Goal: Use online tool/utility: Utilize a website feature to perform a specific function

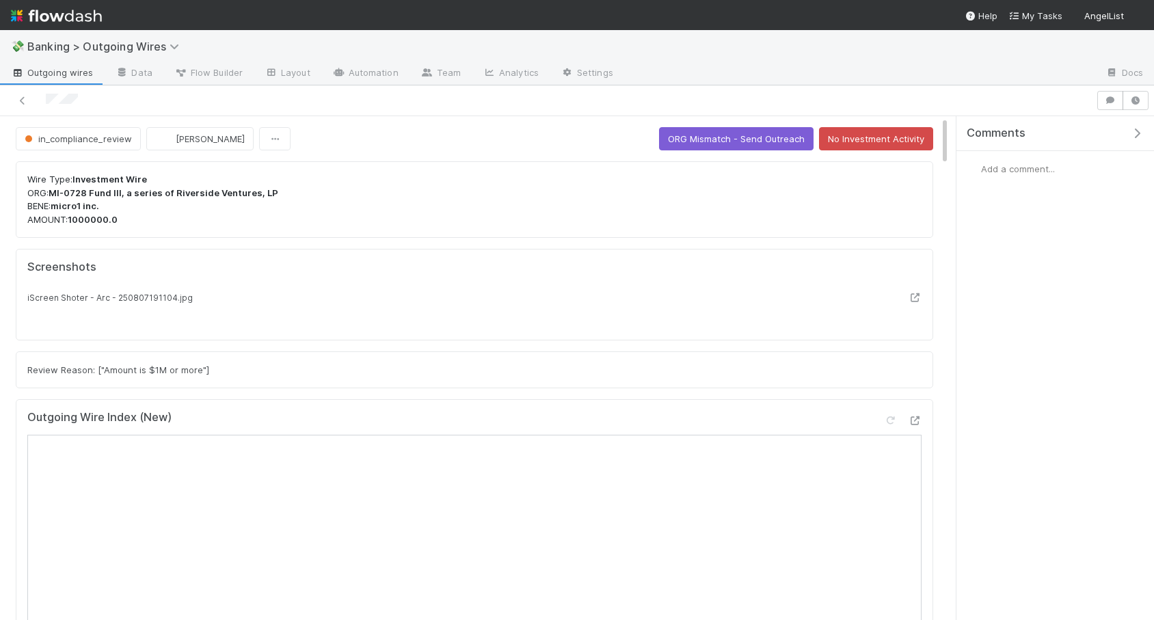
click at [1142, 137] on icon "button" at bounding box center [1137, 133] width 14 height 11
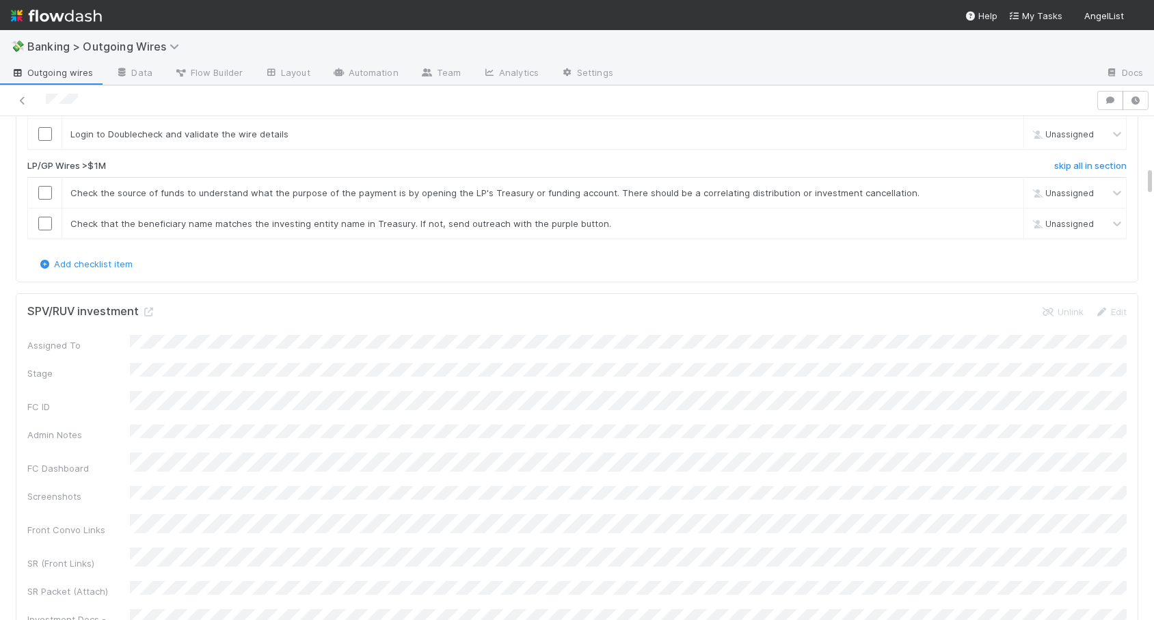
scroll to position [875, 0]
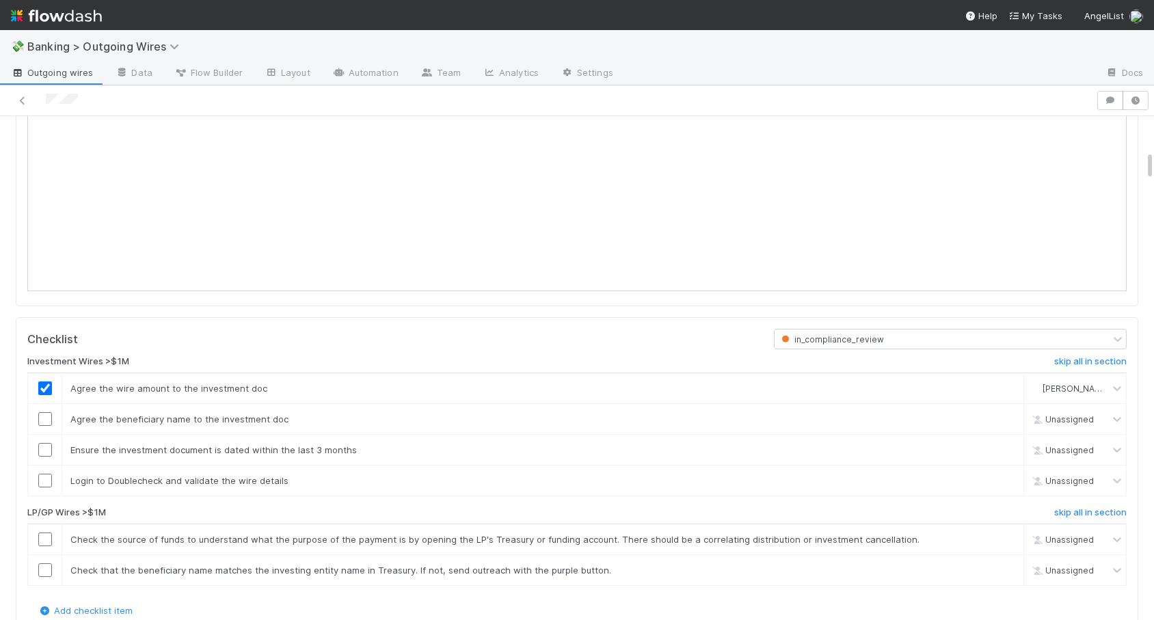
scroll to position [780, 0]
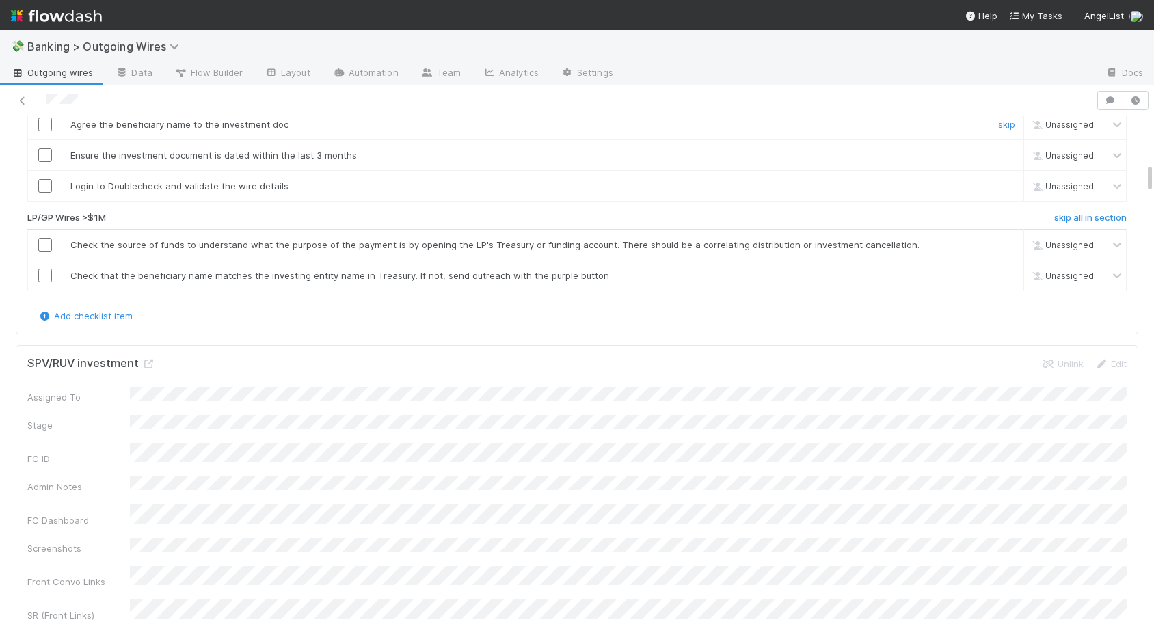
click at [43, 131] on input "checkbox" at bounding box center [45, 125] width 14 height 14
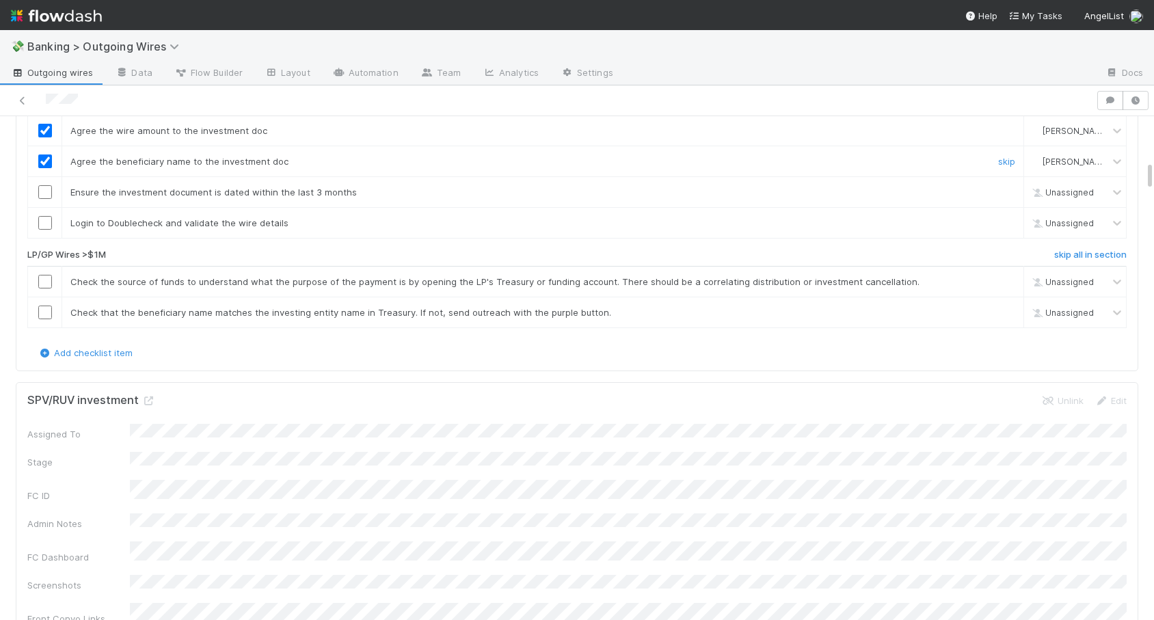
scroll to position [745, 0]
click at [48, 198] on input "checkbox" at bounding box center [45, 191] width 14 height 14
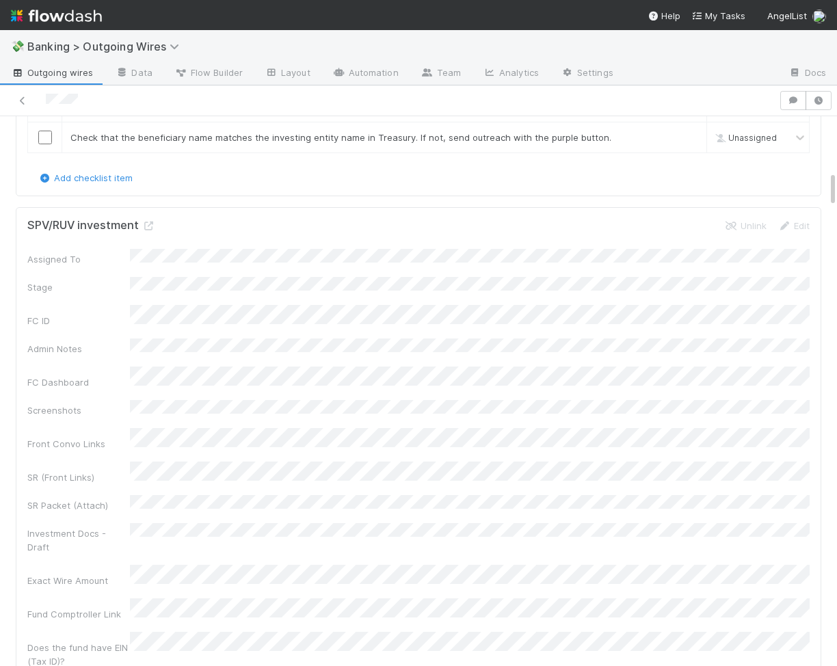
scroll to position [708, 0]
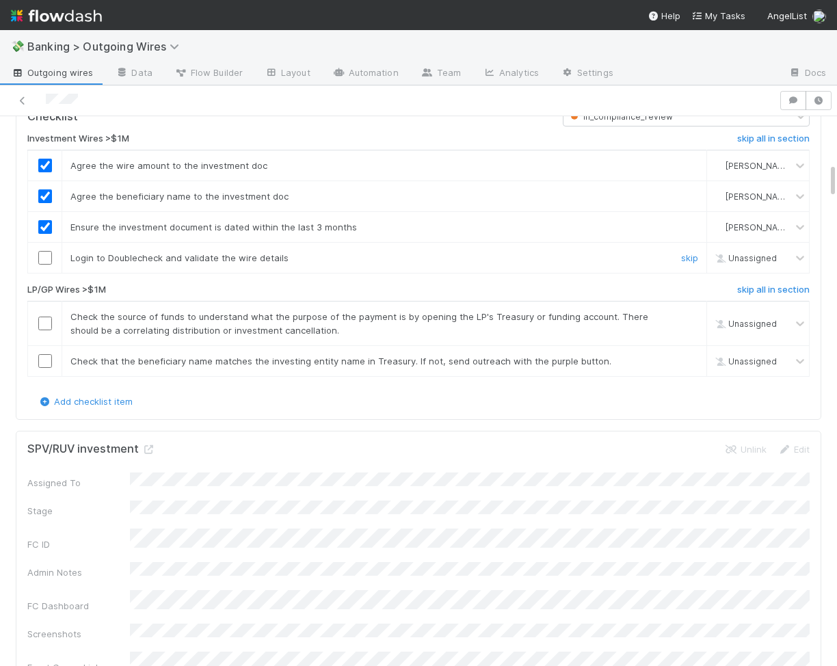
click at [49, 265] on input "checkbox" at bounding box center [45, 258] width 14 height 14
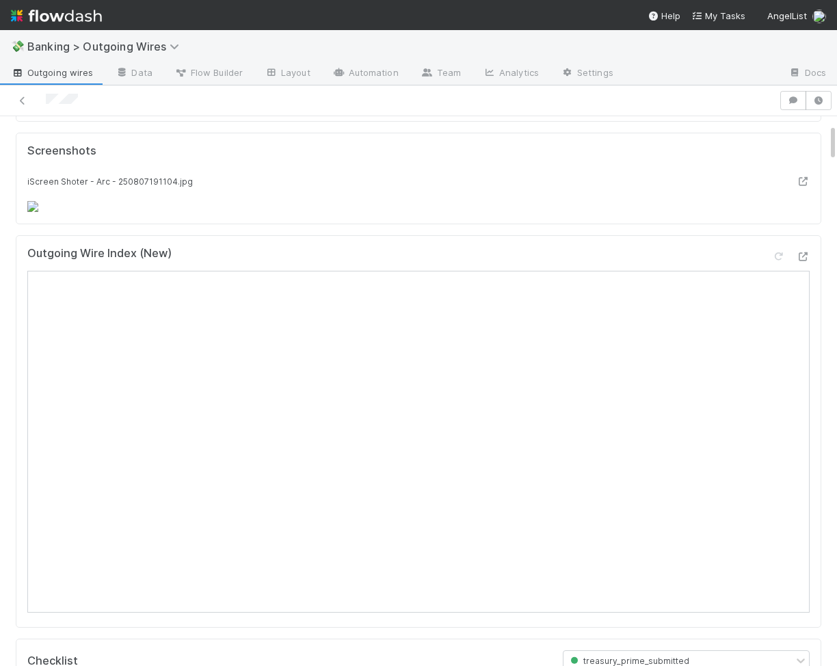
scroll to position [0, 0]
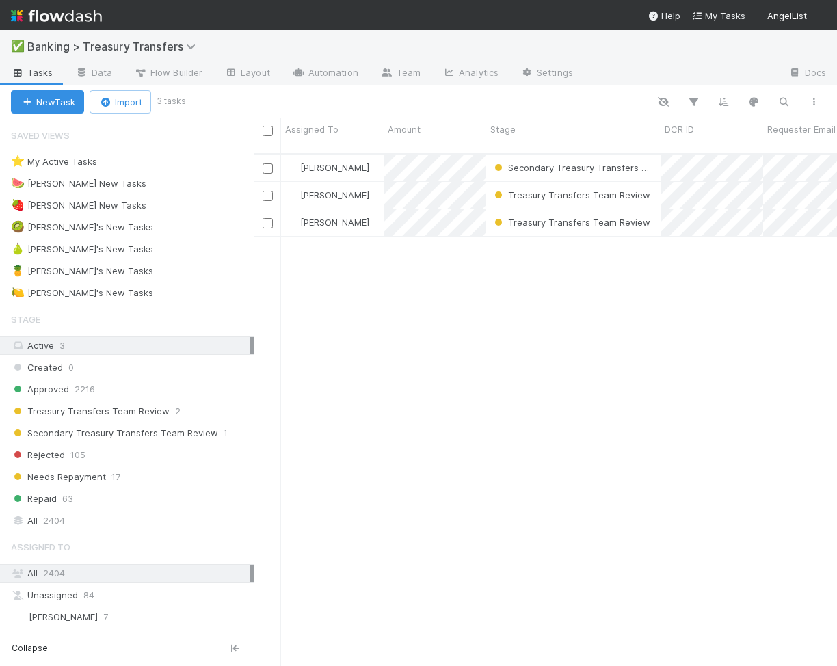
scroll to position [0, 1]
click at [170, 183] on div "🍉 [PERSON_NAME] New Tasks 2" at bounding box center [132, 183] width 243 height 17
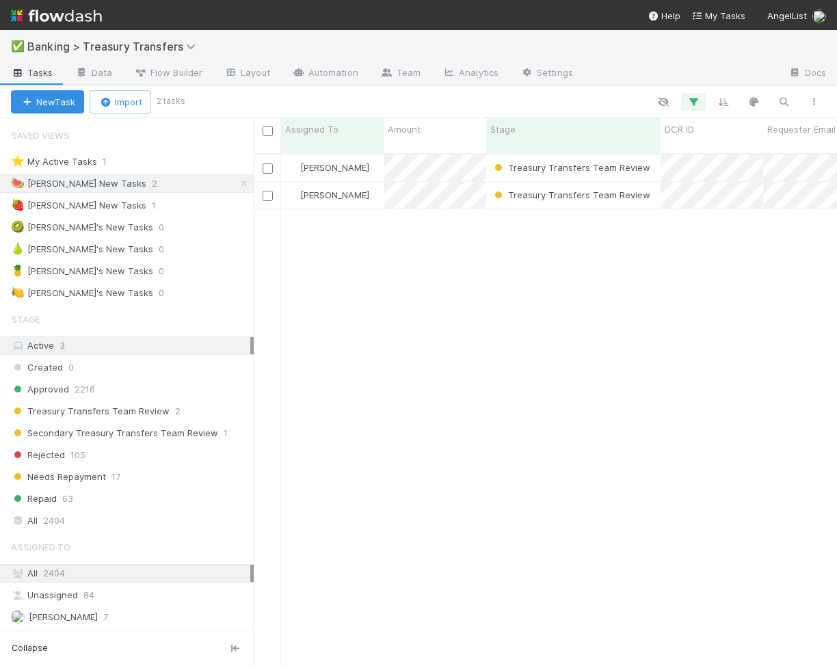
scroll to position [523, 583]
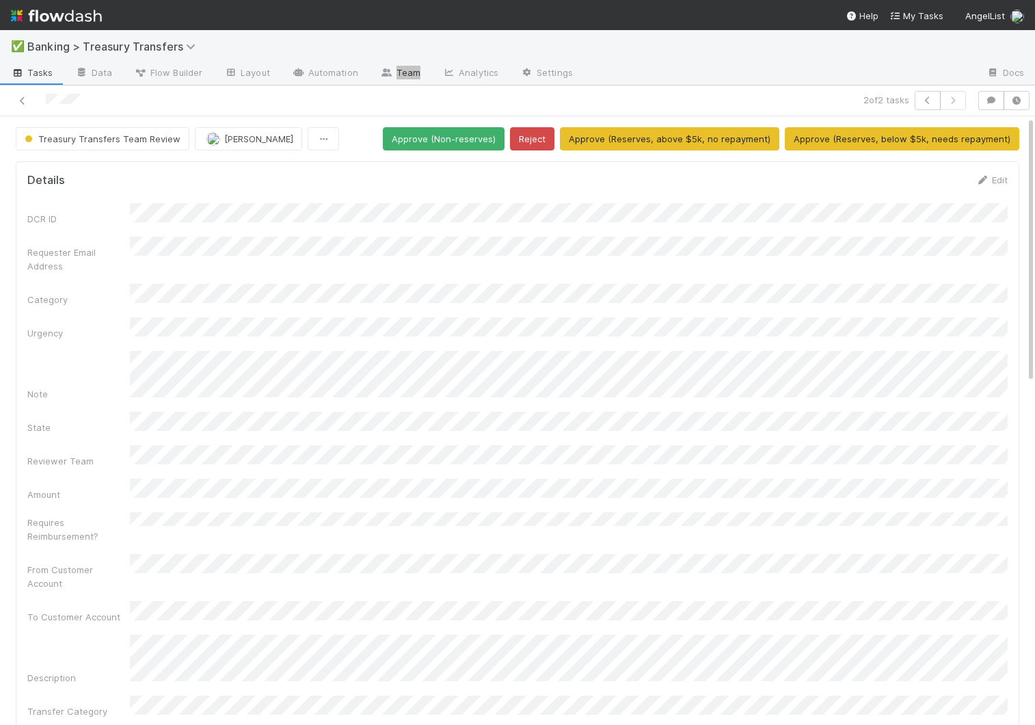
click at [28, 81] on link "Tasks" at bounding box center [32, 74] width 64 height 22
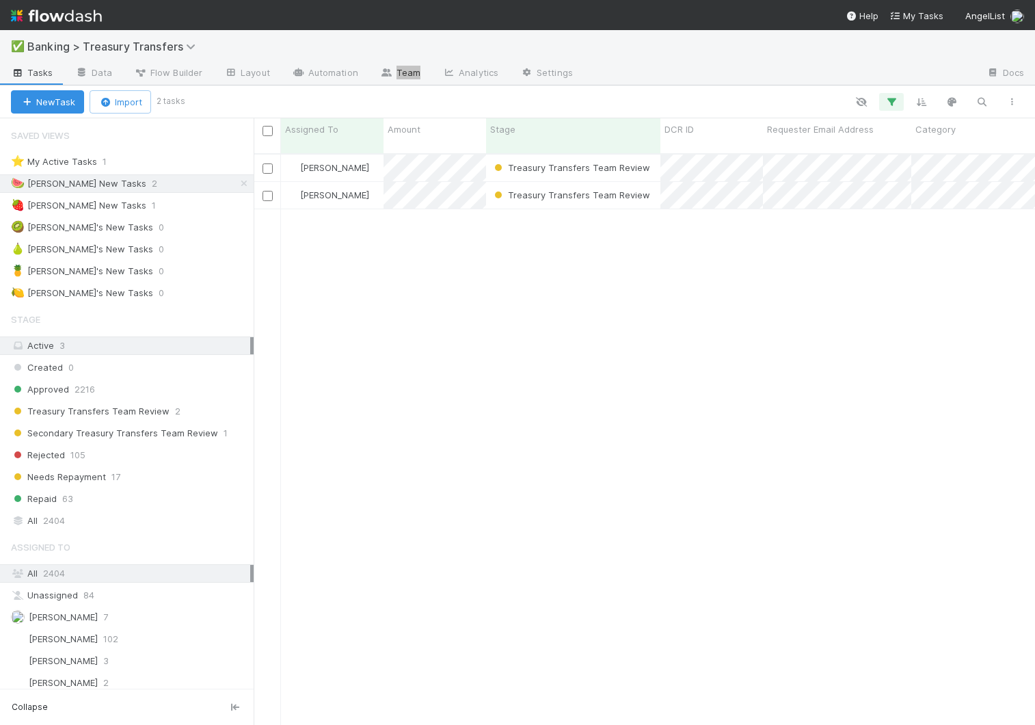
scroll to position [582, 782]
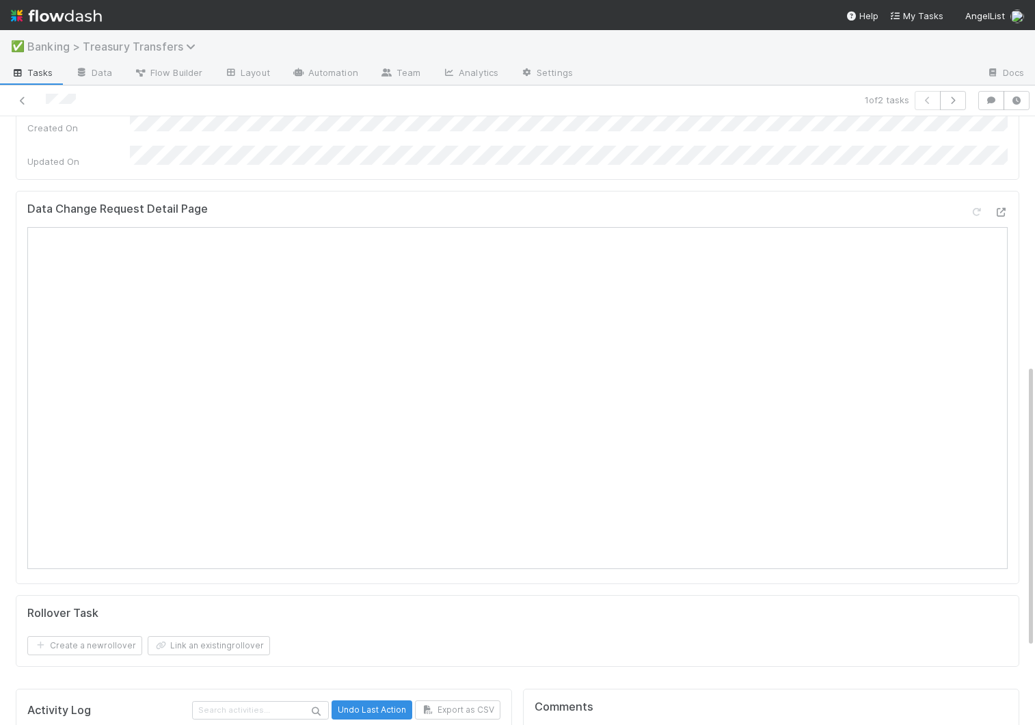
scroll to position [535, 0]
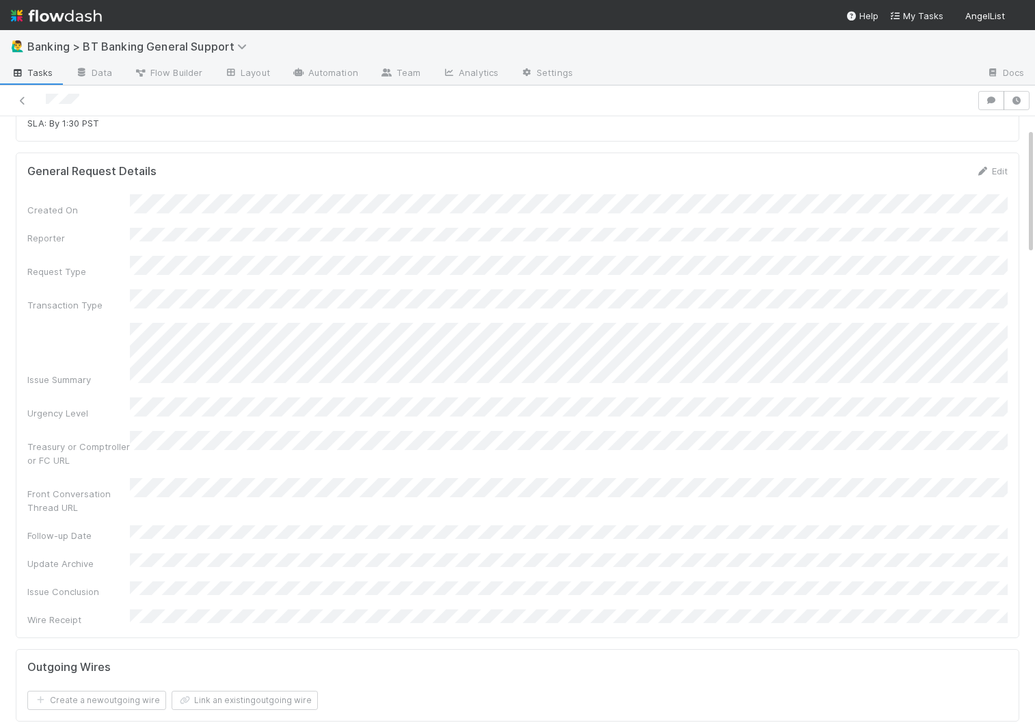
scroll to position [58, 0]
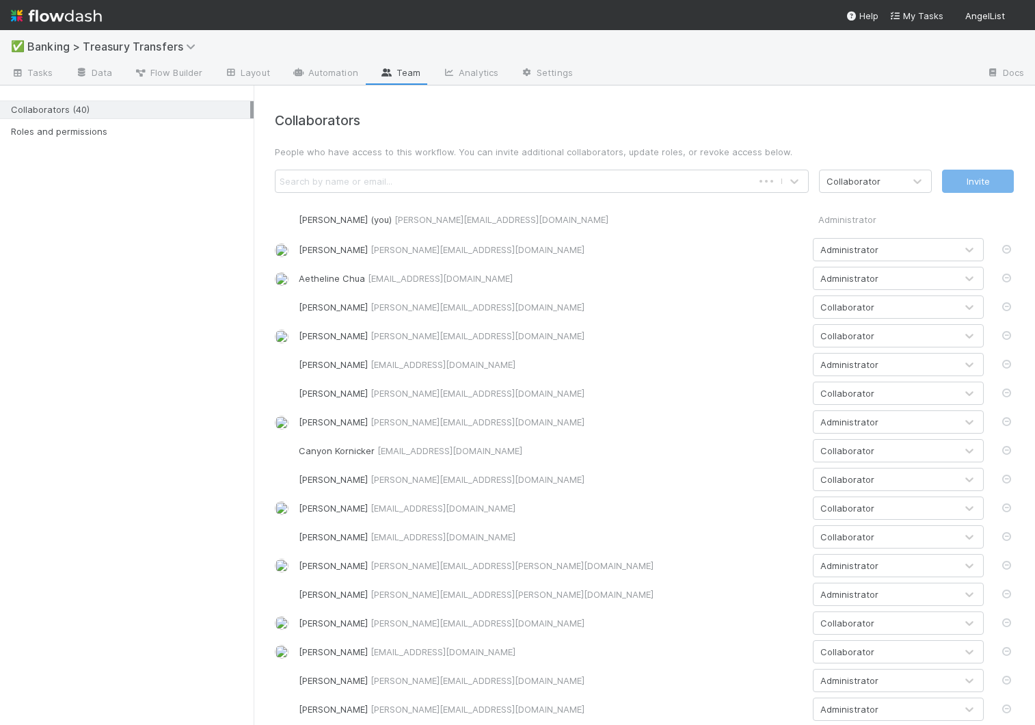
click at [490, 182] on div "Search by name or email..." at bounding box center [514, 181] width 477 height 22
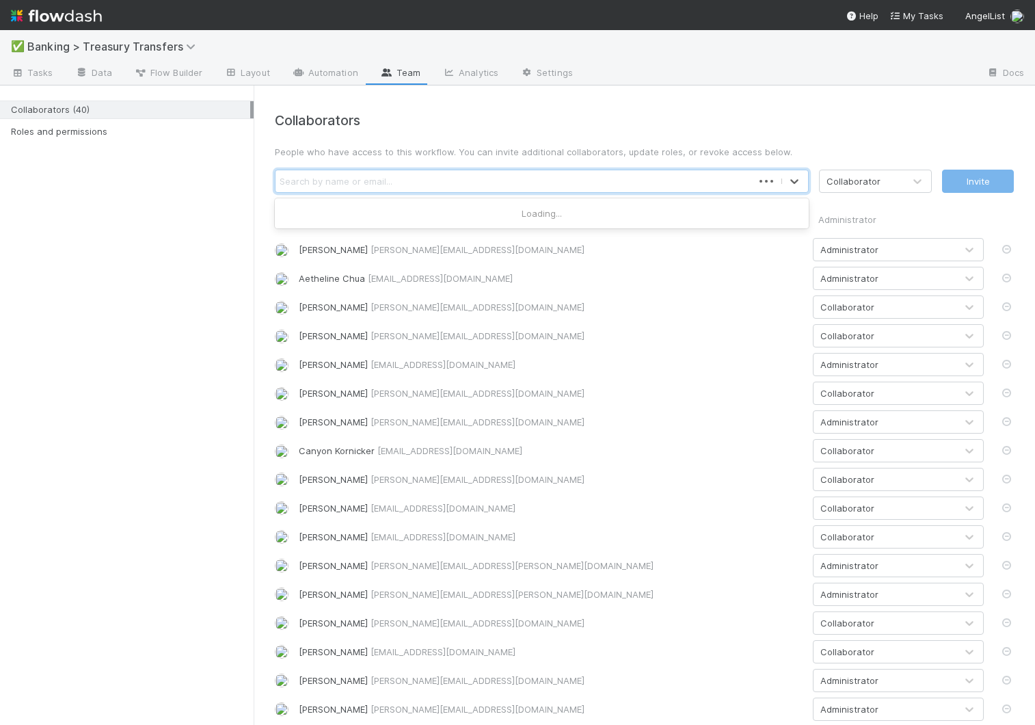
click at [607, 141] on div "Collaborators People who have access to this workflow. You can invite additiona…" at bounding box center [645, 733] width 760 height 1240
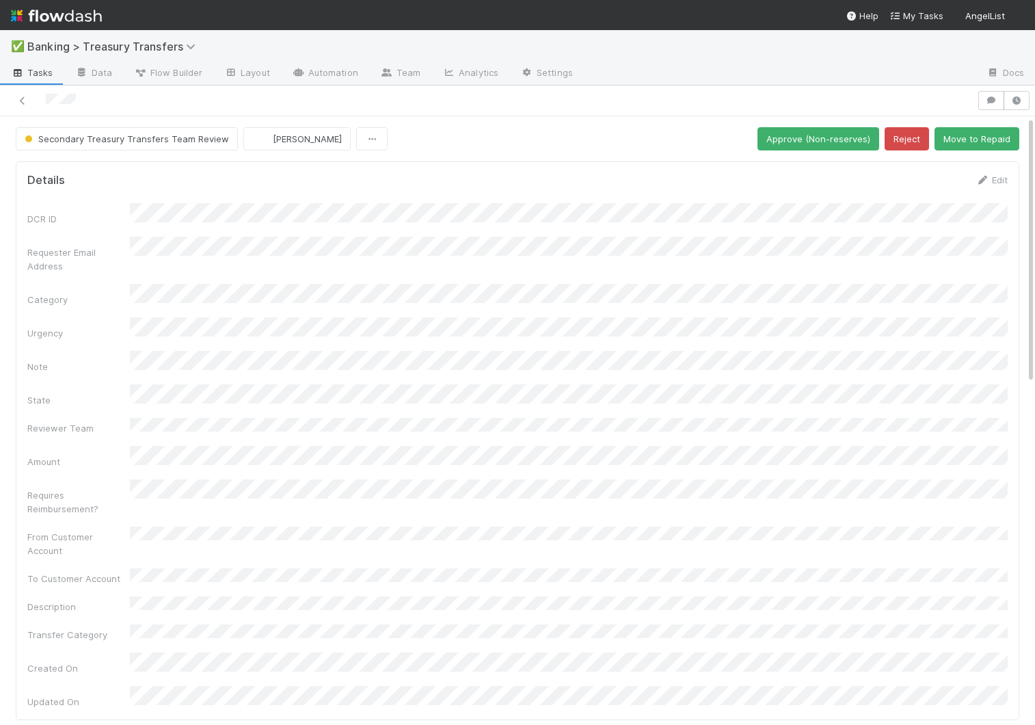
click at [33, 72] on span "Tasks" at bounding box center [32, 73] width 42 height 14
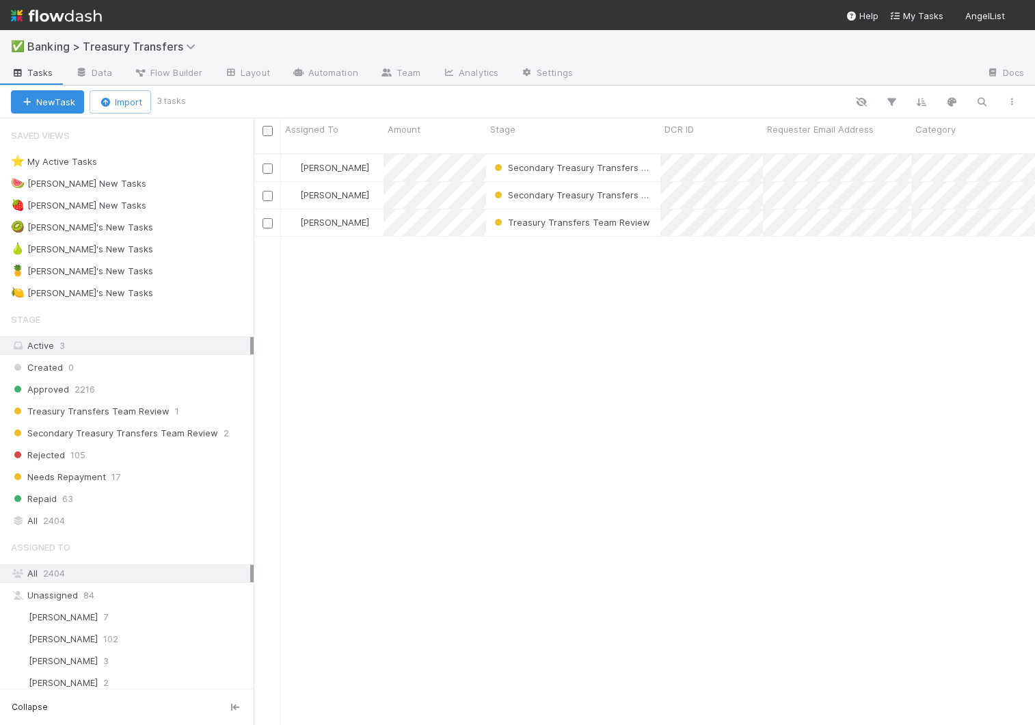
scroll to position [582, 782]
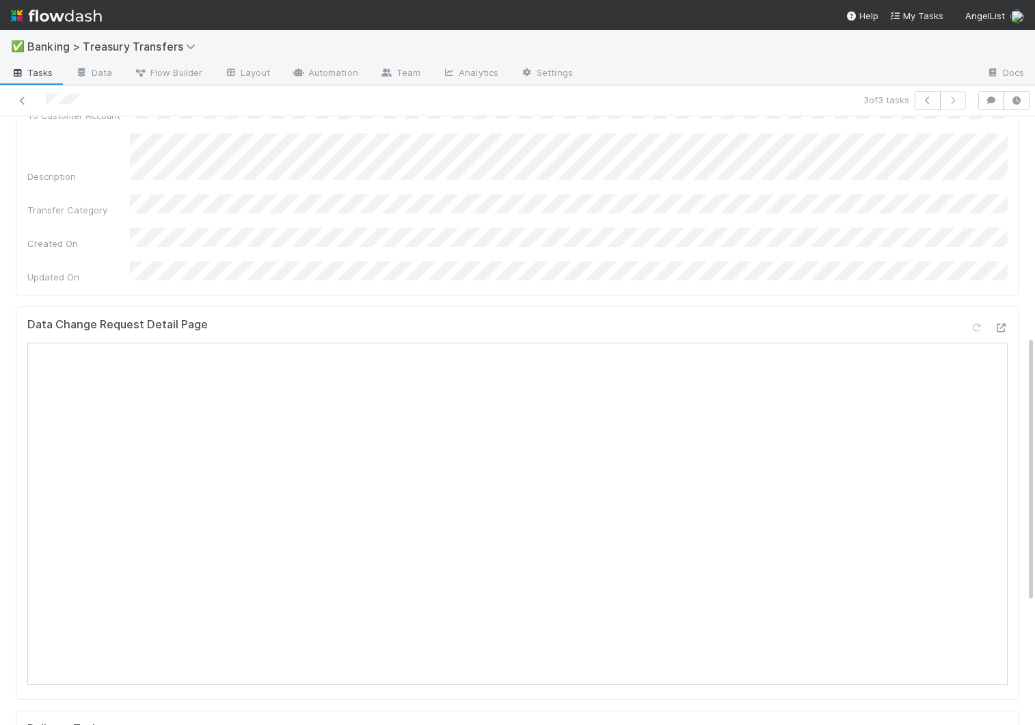
scroll to position [502, 0]
click at [19, 103] on icon at bounding box center [23, 100] width 14 height 9
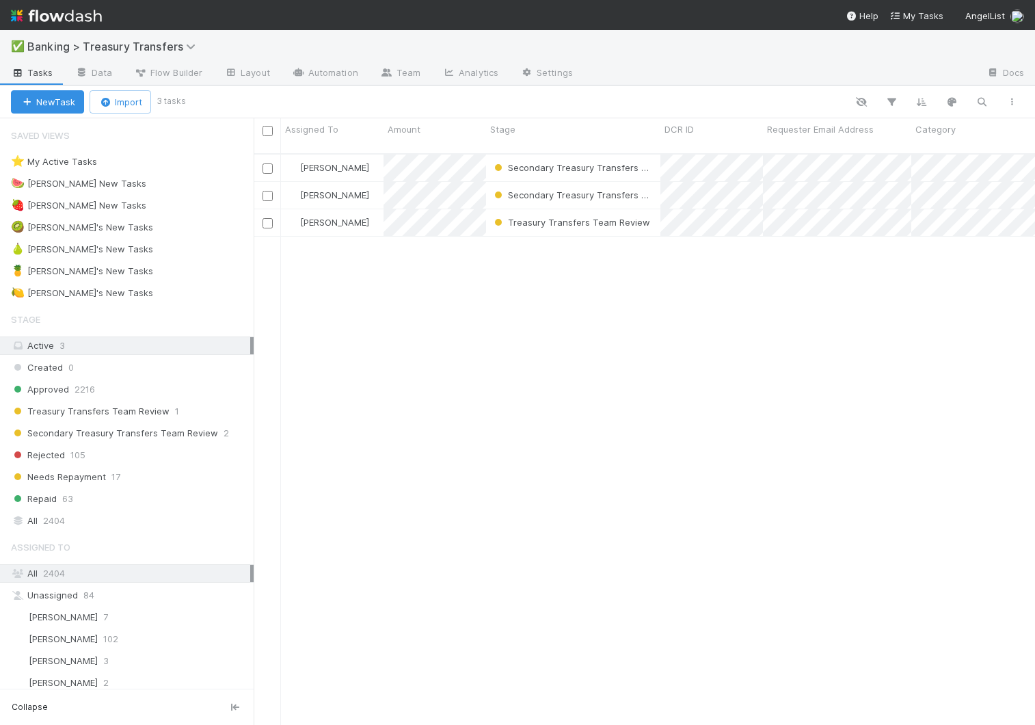
scroll to position [582, 782]
click at [181, 176] on div "🍉 Thomas's New Tasks 1" at bounding box center [132, 183] width 243 height 17
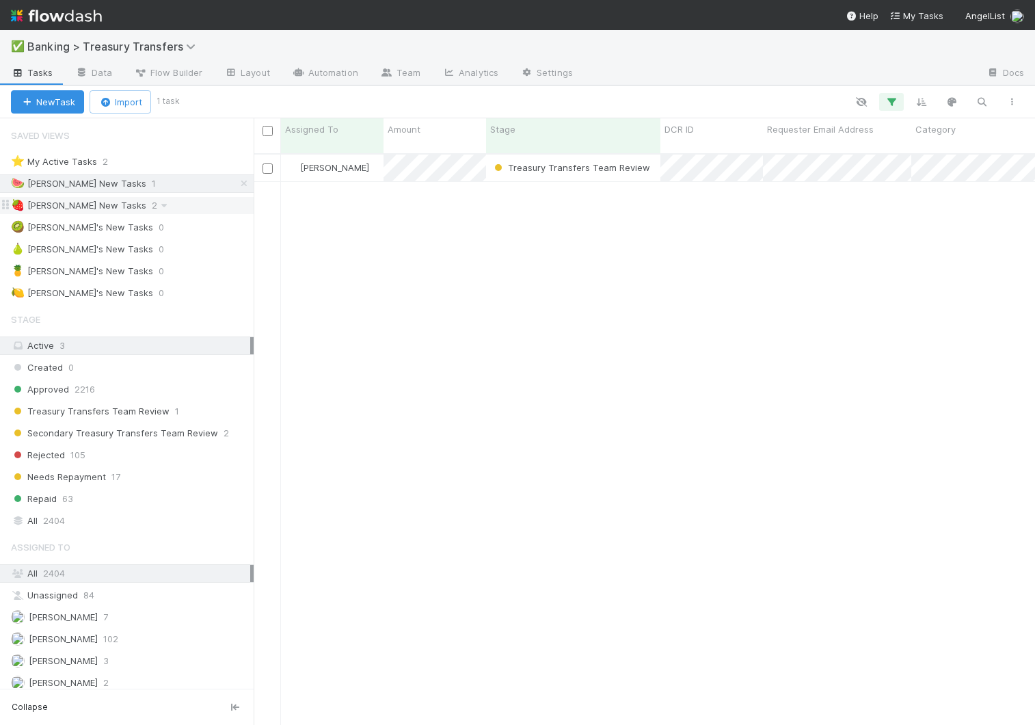
scroll to position [582, 782]
click at [168, 213] on div "🍓 Giang's New Tasks 2" at bounding box center [132, 205] width 243 height 17
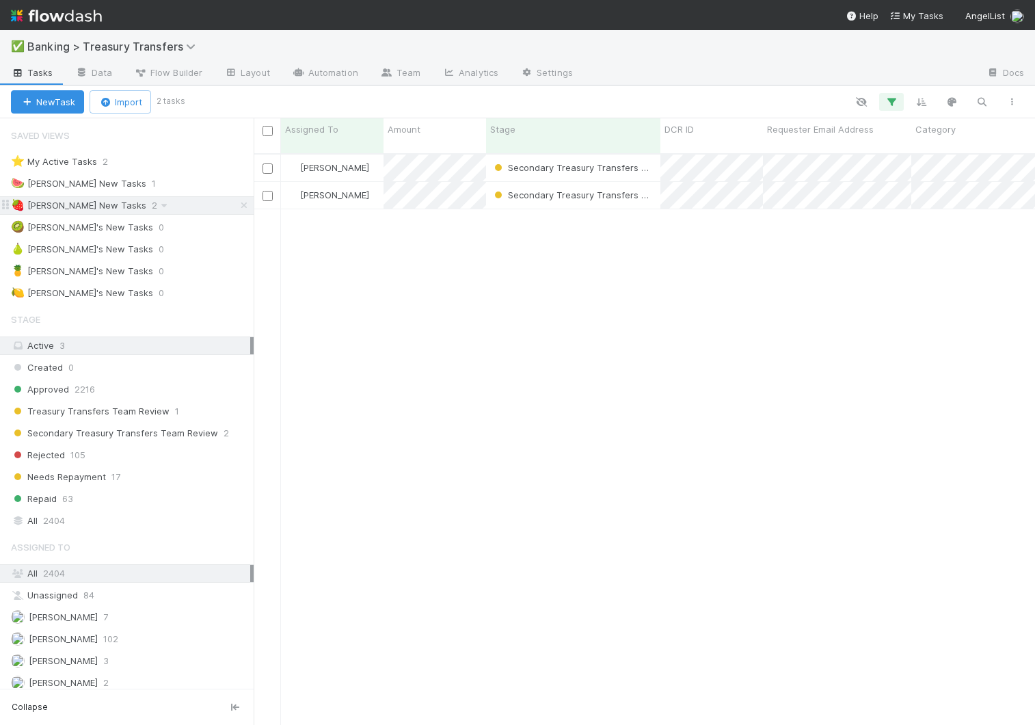
scroll to position [582, 782]
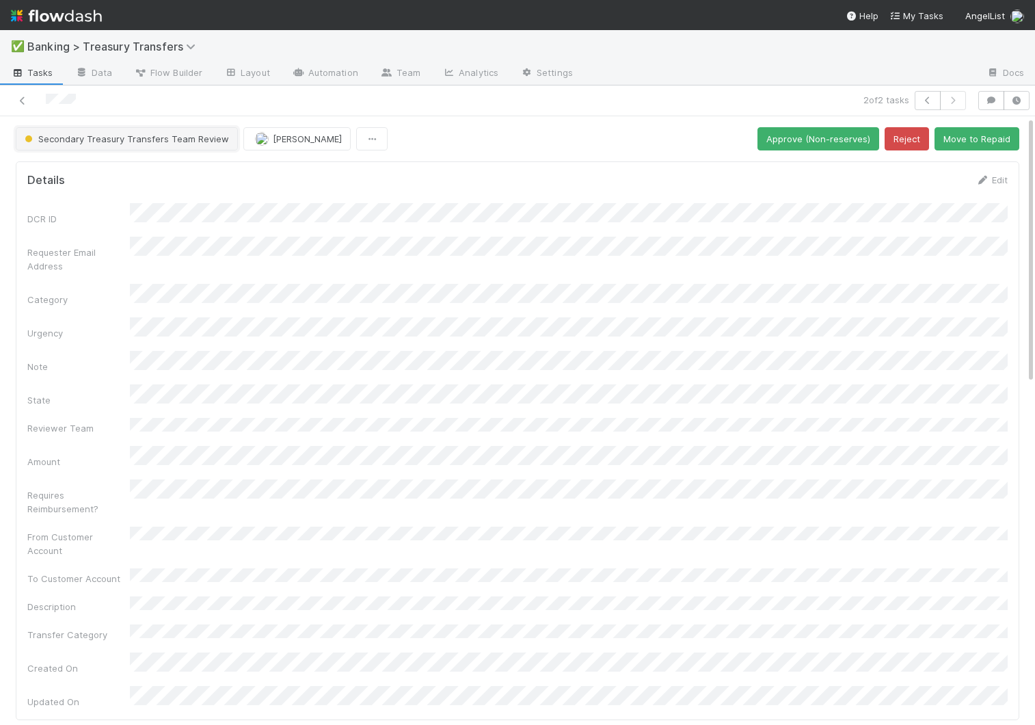
click at [83, 146] on button "Secondary Treasury Transfers Team Review" at bounding box center [127, 138] width 222 height 23
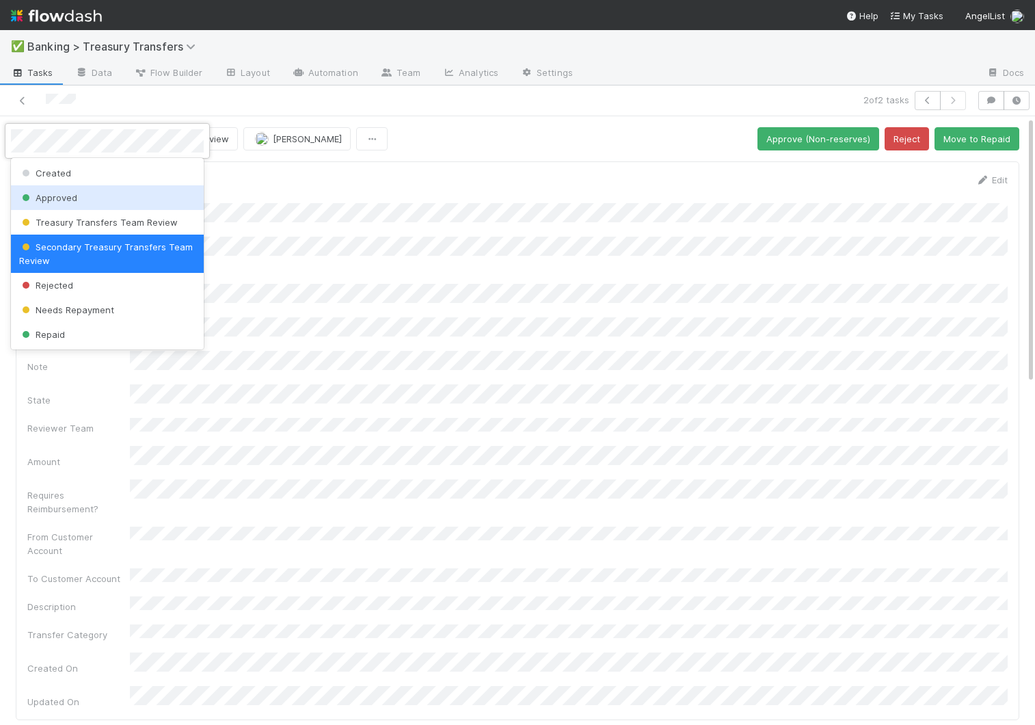
click at [62, 200] on span "Approved" at bounding box center [48, 197] width 58 height 11
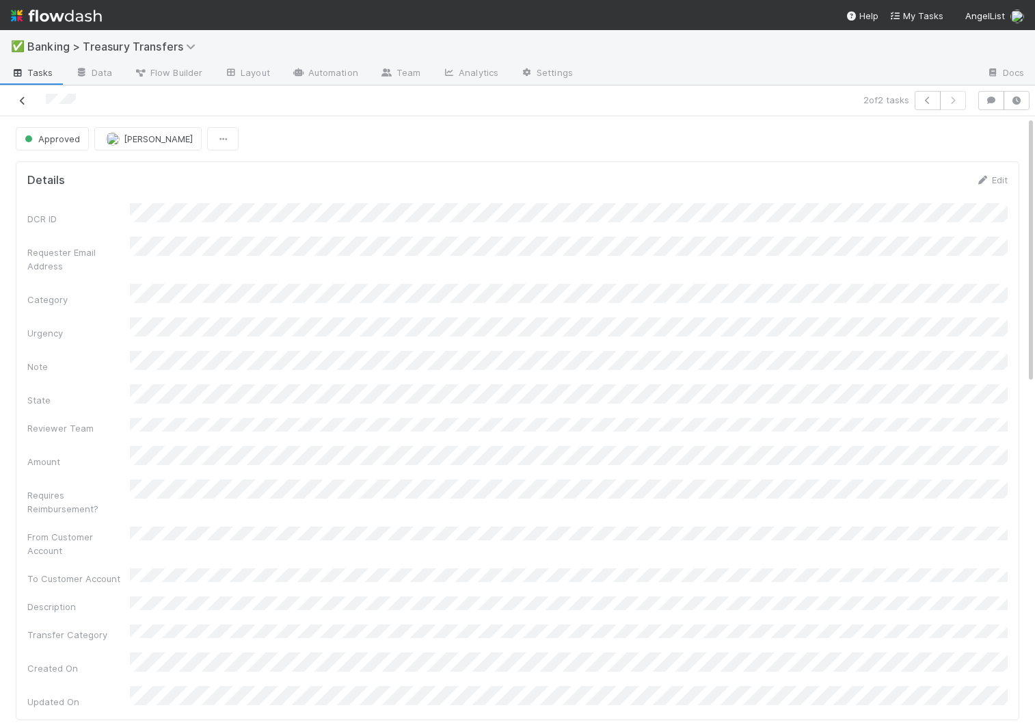
click at [19, 99] on icon at bounding box center [23, 100] width 14 height 9
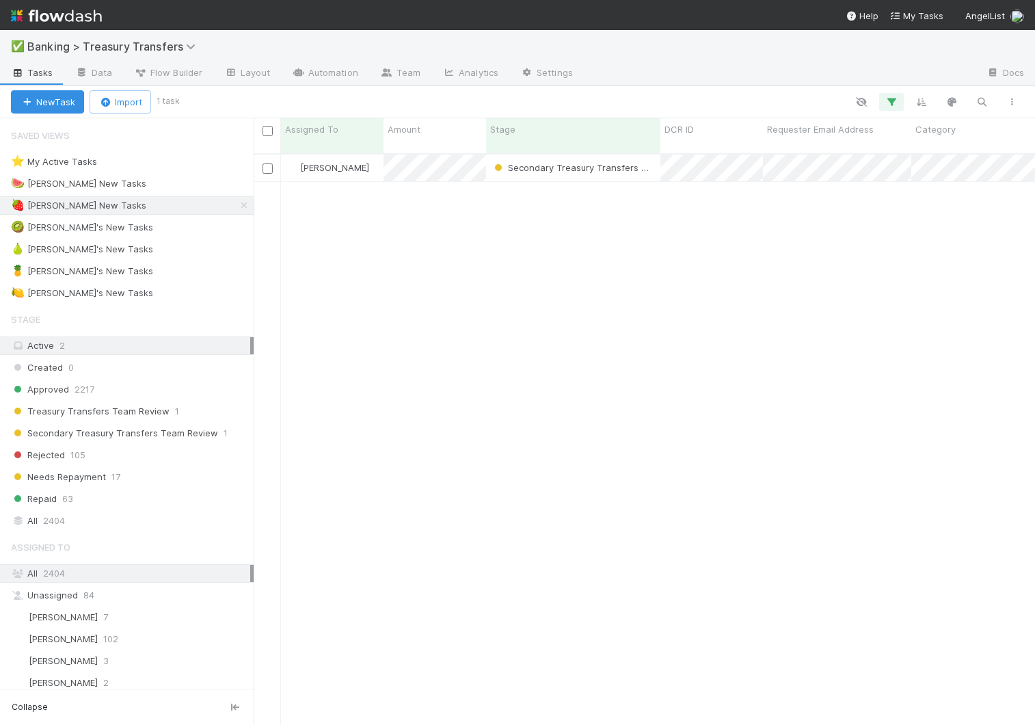
scroll to position [582, 782]
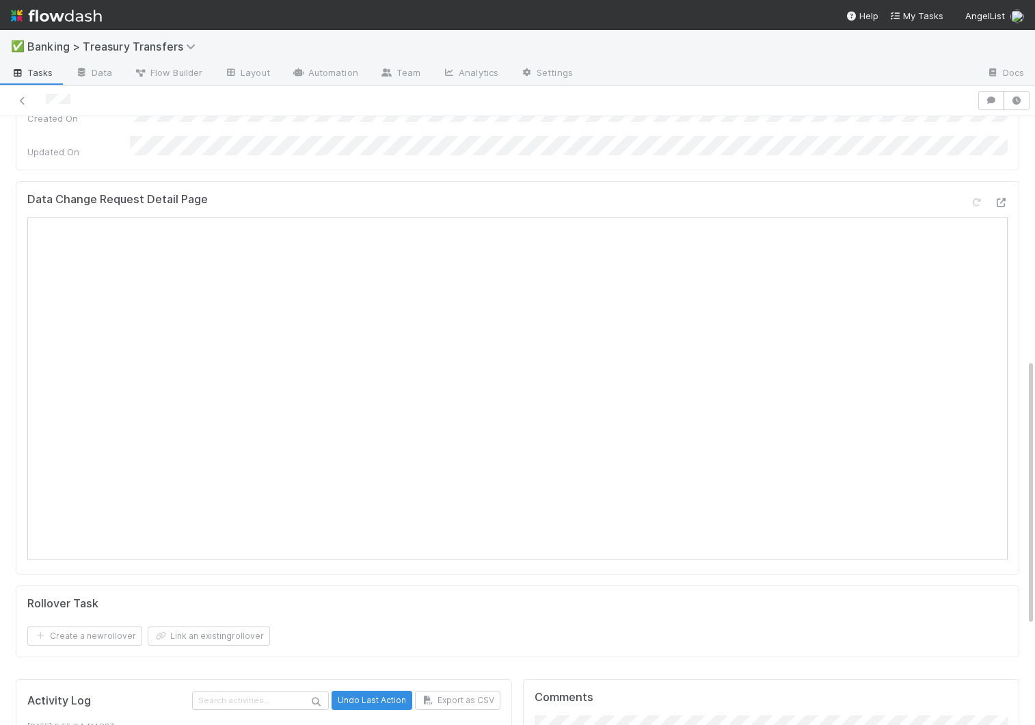
scroll to position [550, 0]
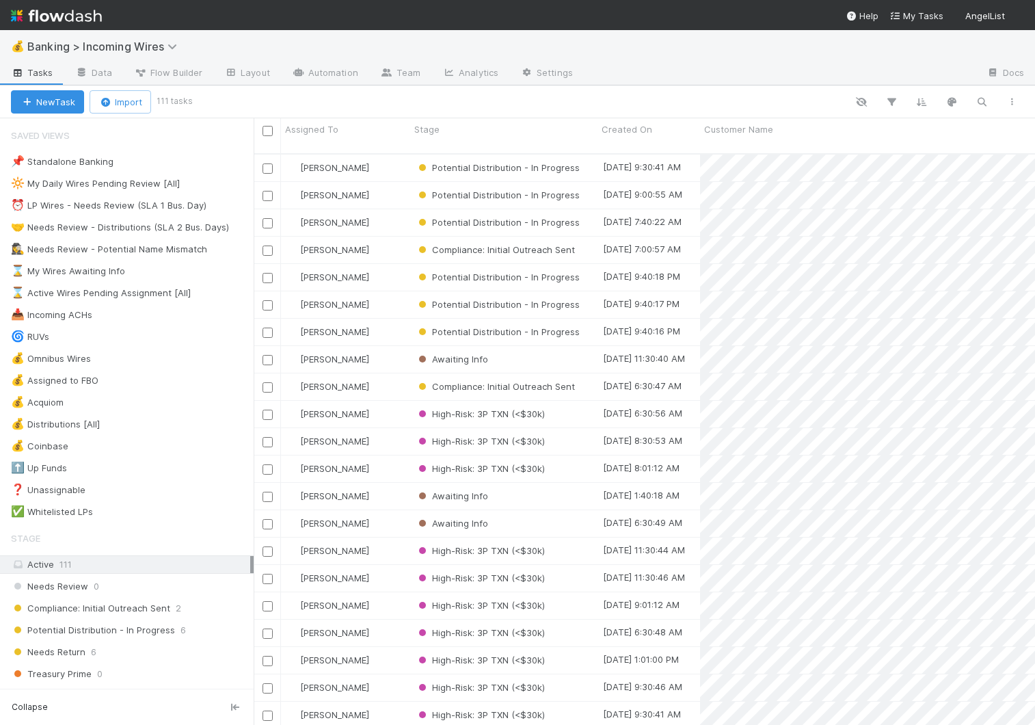
scroll to position [0, 1]
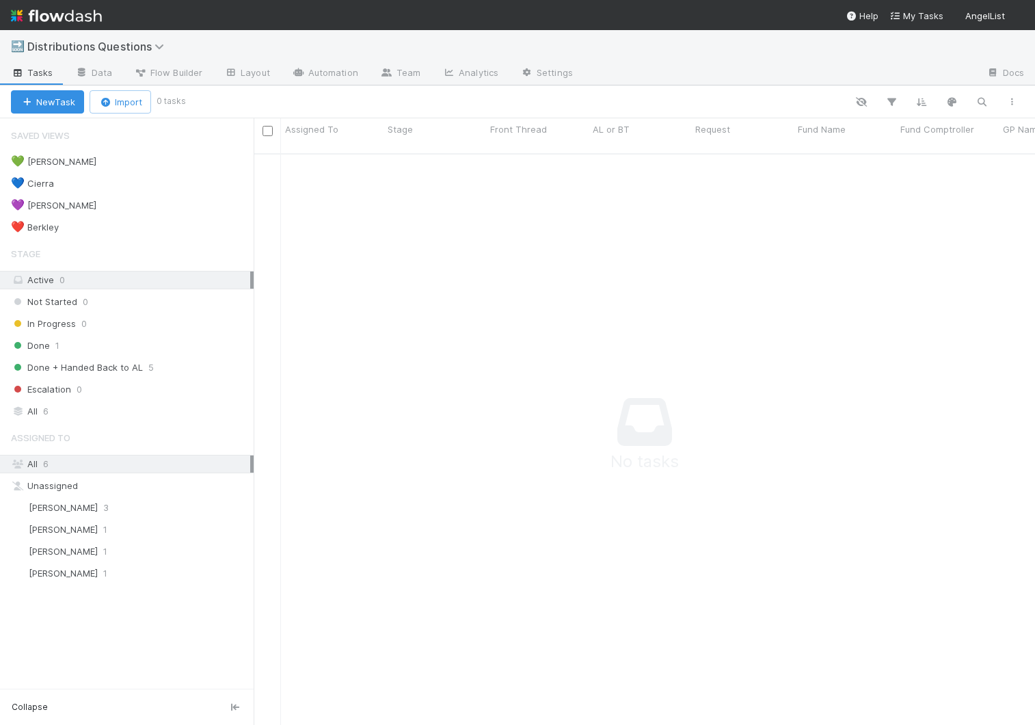
scroll to position [0, 1]
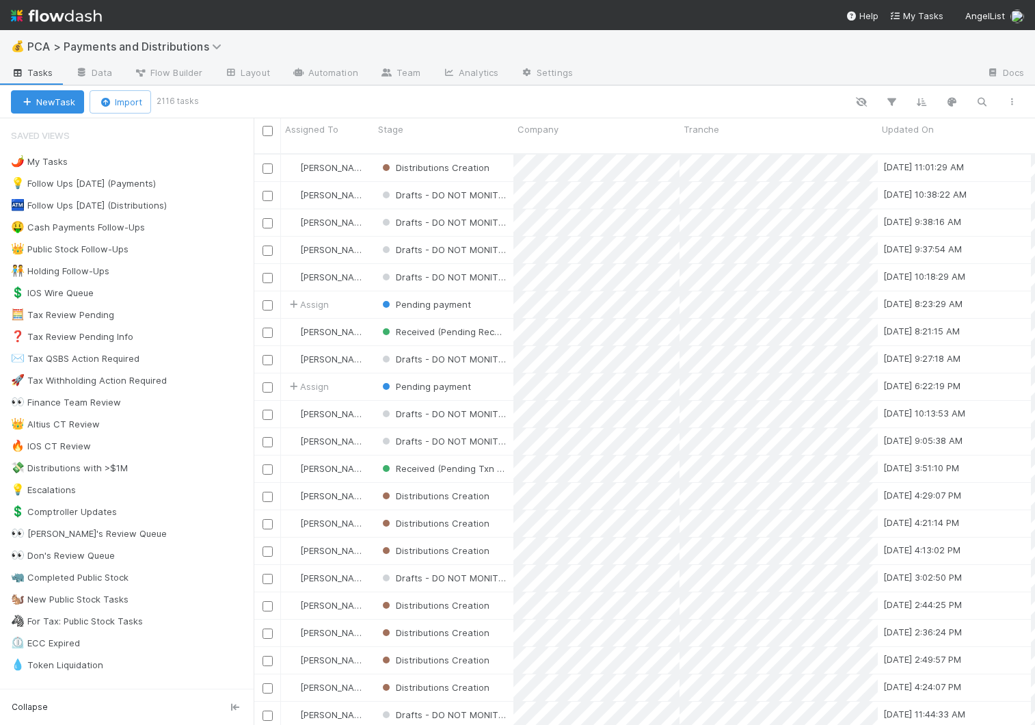
scroll to position [582, 782]
click at [454, 77] on link "Analytics" at bounding box center [470, 74] width 78 height 22
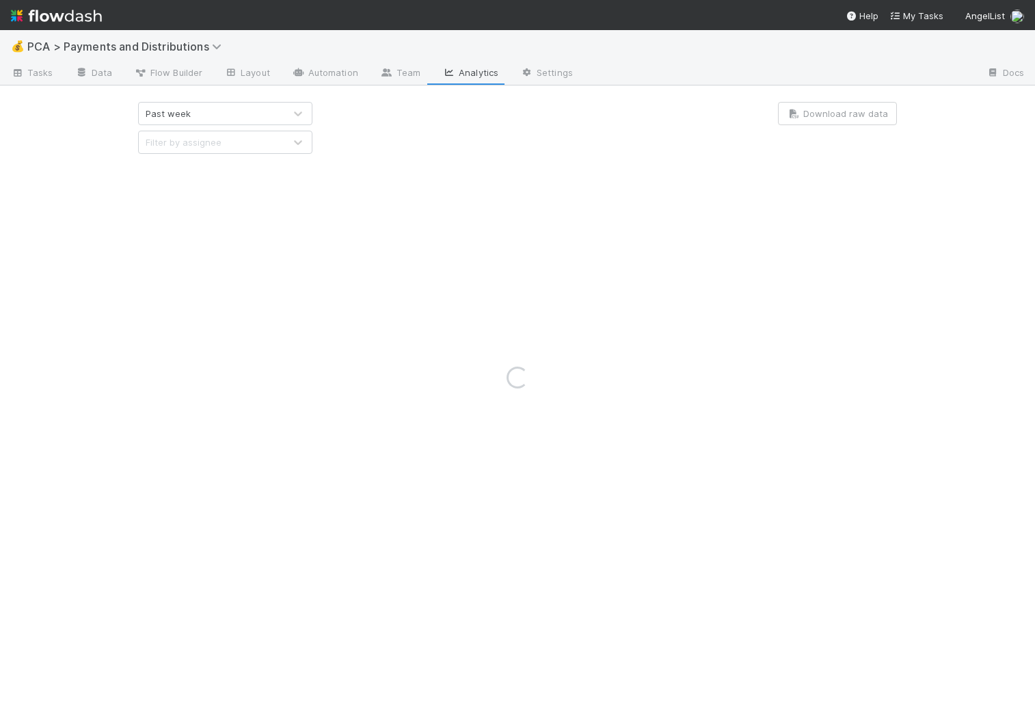
click at [295, 114] on div "Loading..." at bounding box center [517, 377] width 1035 height 695
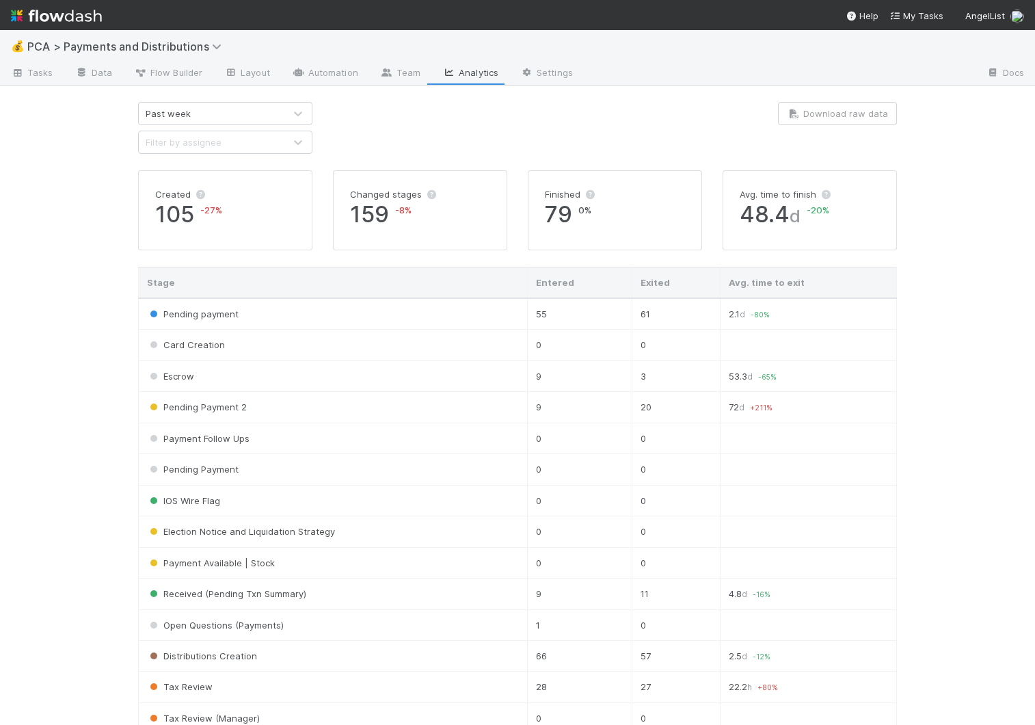
click at [295, 114] on icon at bounding box center [298, 114] width 14 height 14
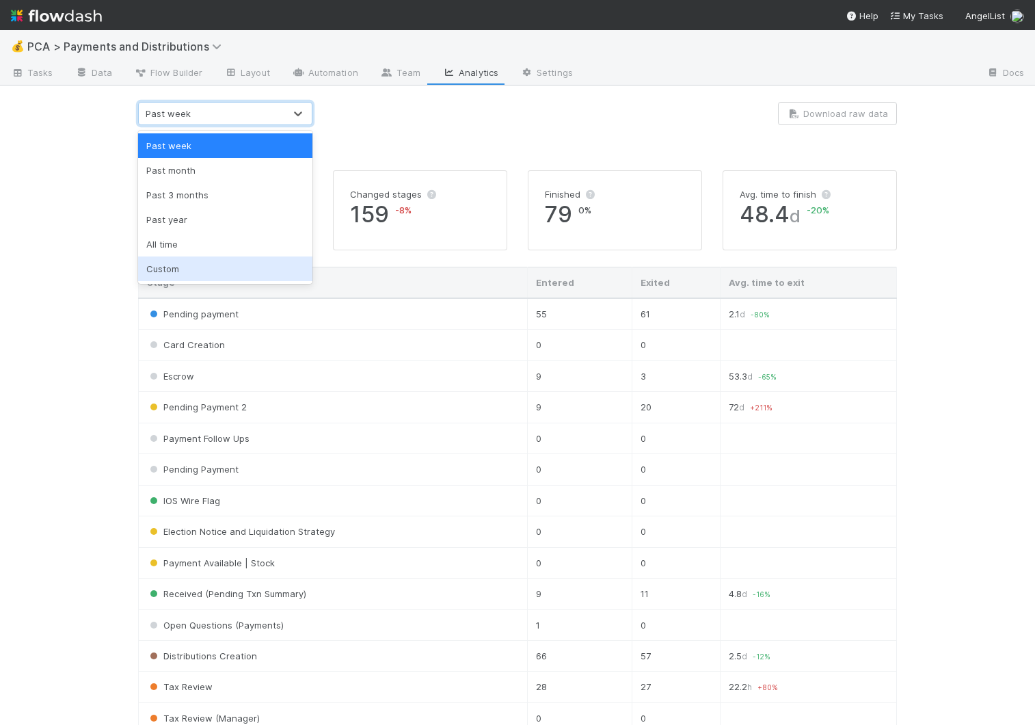
click at [165, 276] on div "Custom" at bounding box center [225, 268] width 174 height 25
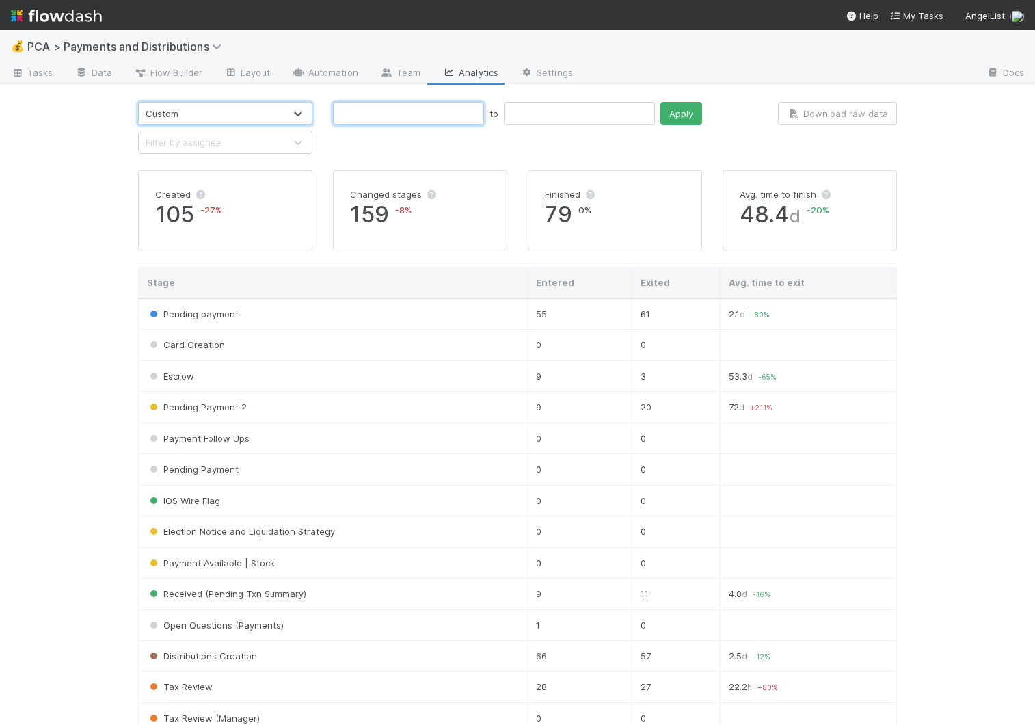
click at [399, 109] on input "text" at bounding box center [408, 113] width 151 height 23
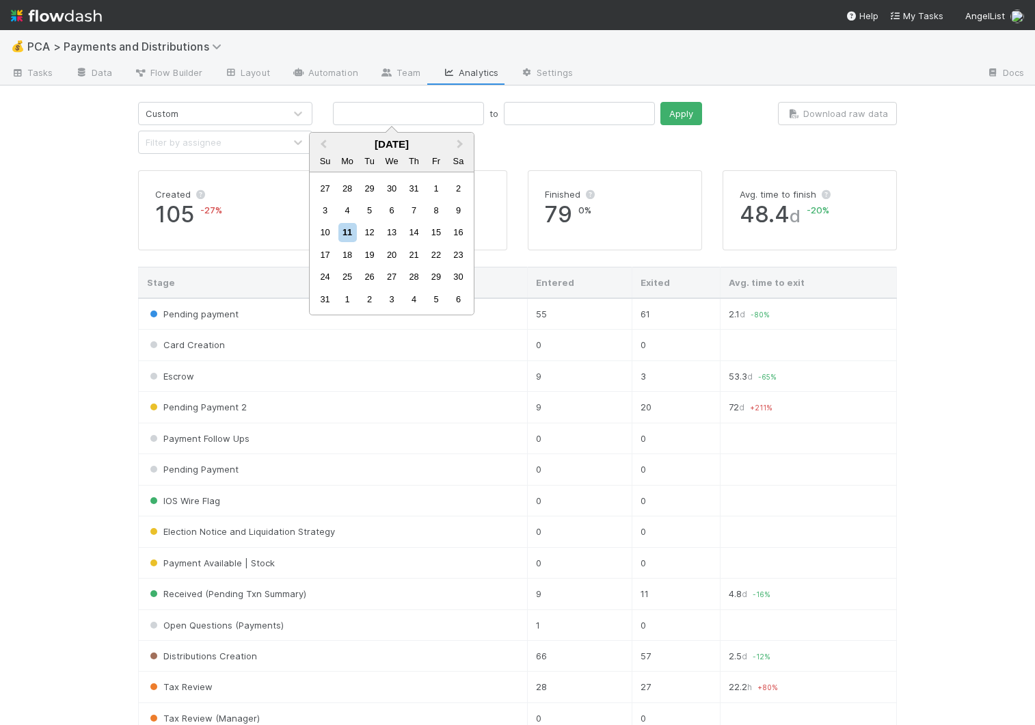
click at [349, 199] on div "27 28 29 30 31 1 2" at bounding box center [391, 188] width 155 height 22
click at [349, 209] on div "4" at bounding box center [347, 210] width 18 height 18
type input "08/04/2025"
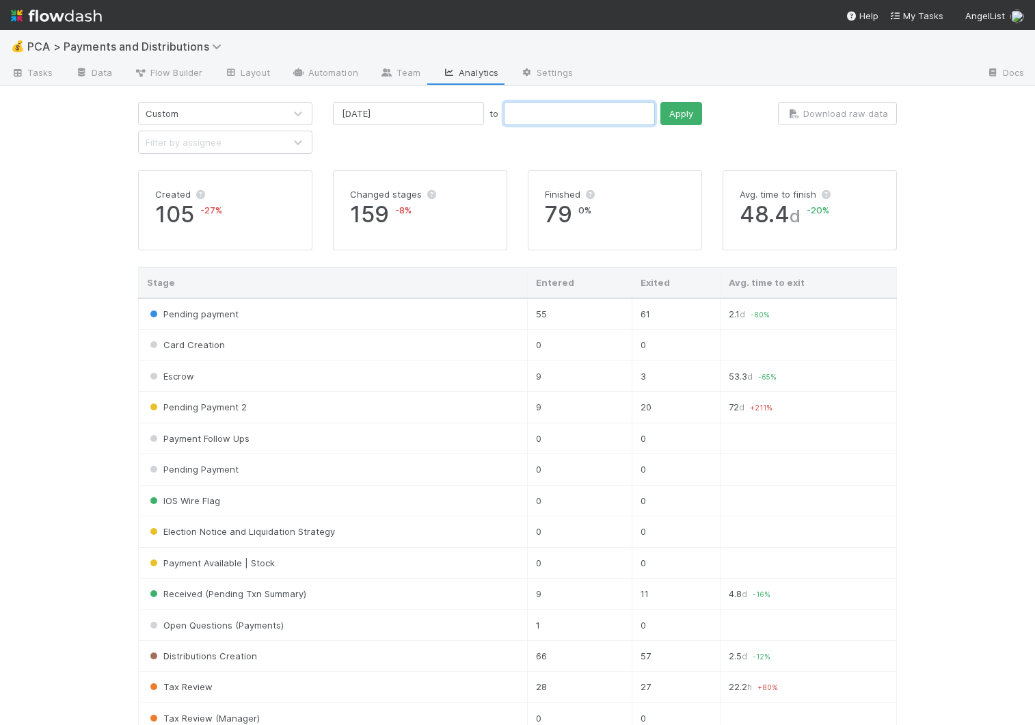
click at [527, 113] on input "text" at bounding box center [579, 113] width 151 height 23
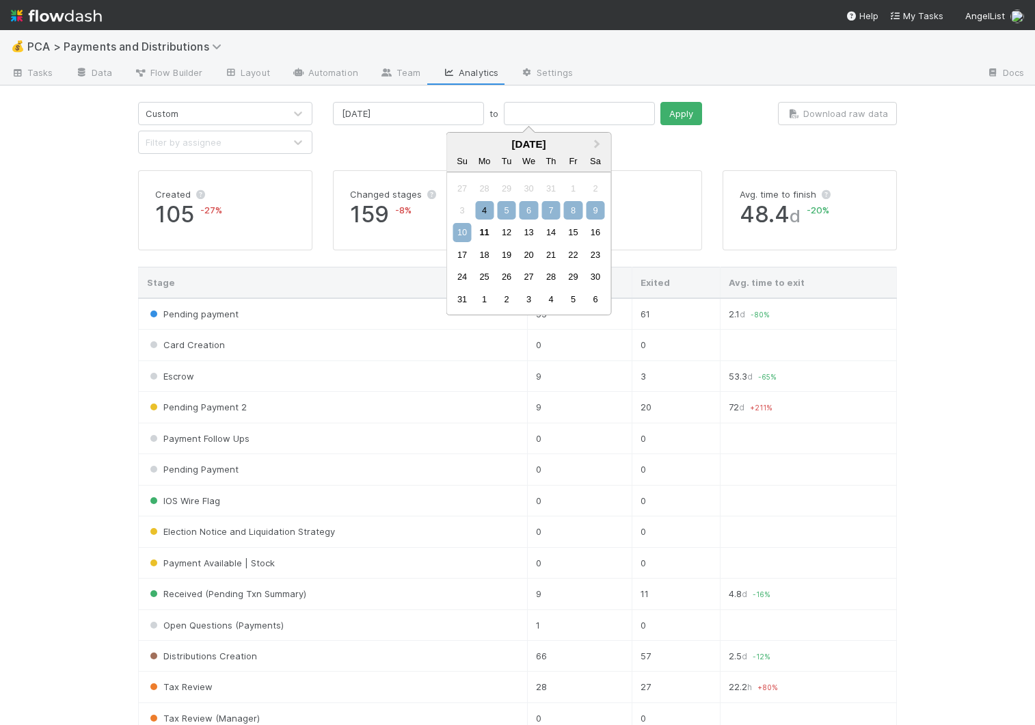
click at [459, 236] on div "10" at bounding box center [462, 232] width 18 height 18
type input "08/10/2025"
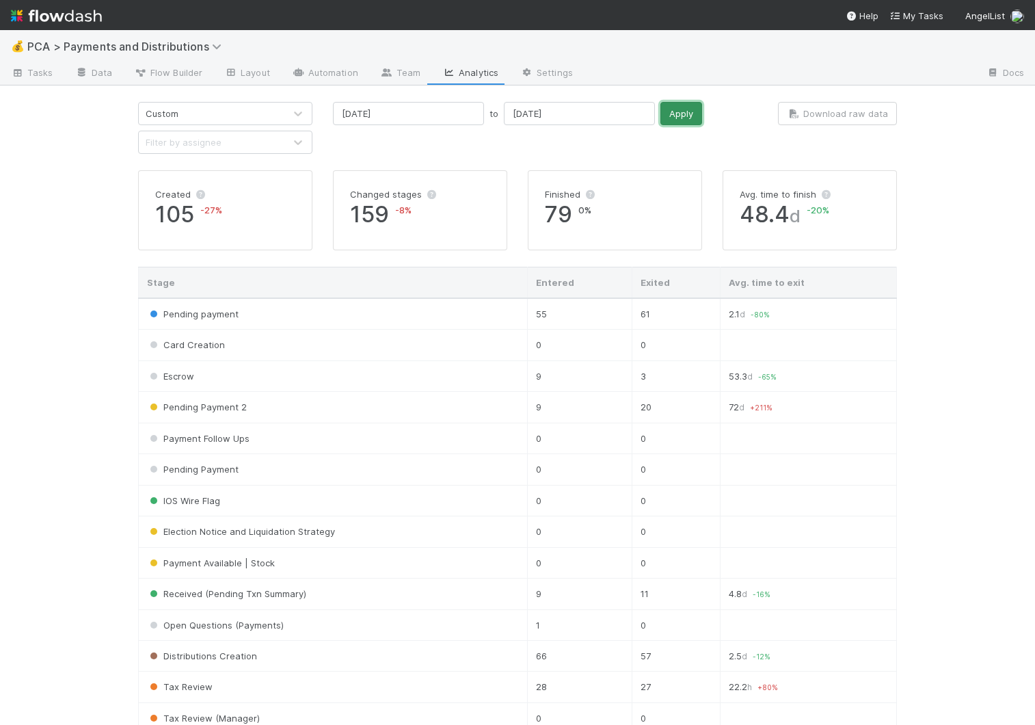
click at [661, 120] on button "Apply" at bounding box center [682, 113] width 42 height 23
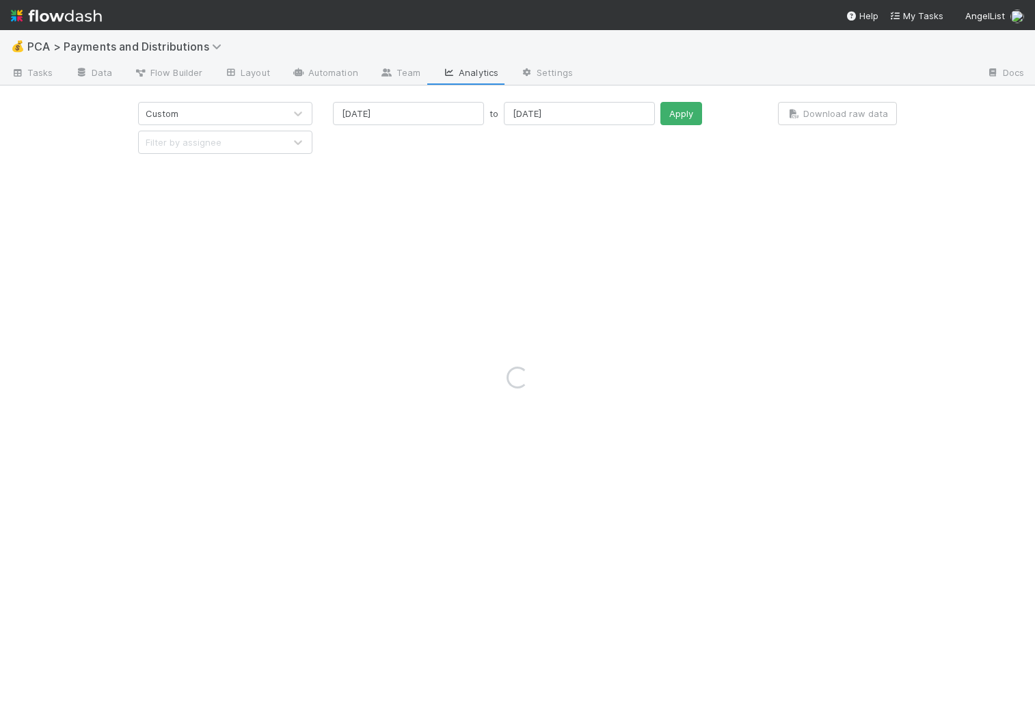
click at [713, 155] on div "Loading..." at bounding box center [517, 377] width 1035 height 695
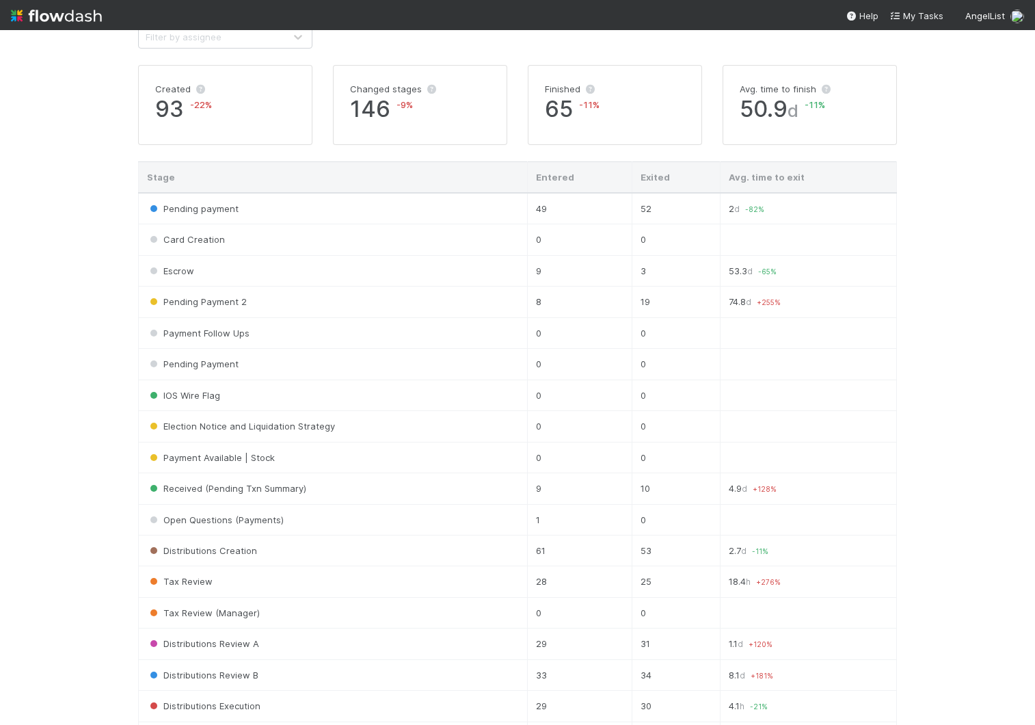
scroll to position [104, 0]
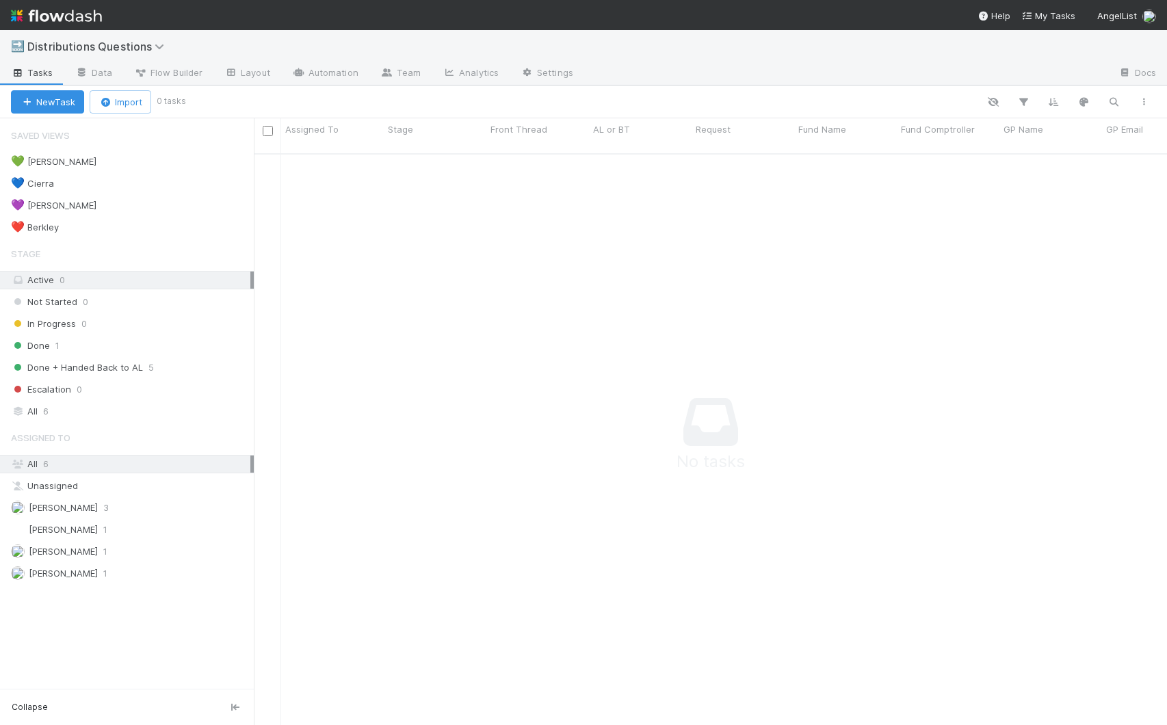
scroll to position [562, 903]
click at [459, 75] on link "Analytics" at bounding box center [470, 74] width 78 height 22
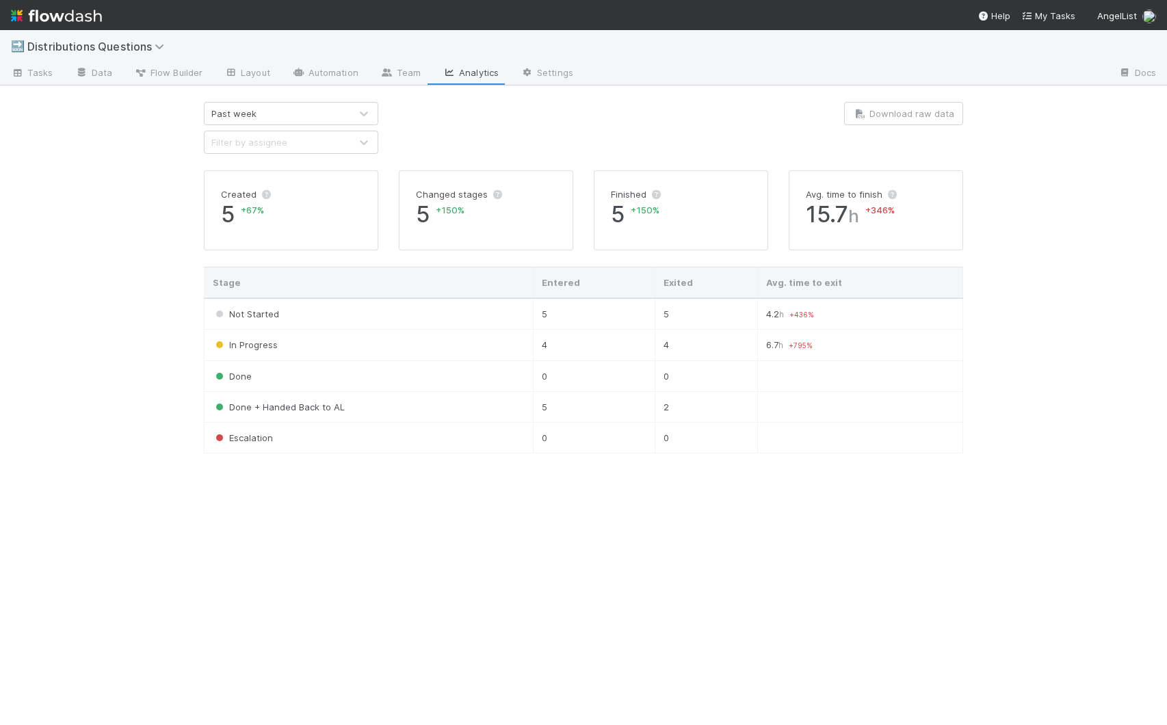
click at [554, 346] on td "4" at bounding box center [594, 345] width 122 height 31
click at [34, 81] on link "Tasks" at bounding box center [32, 74] width 64 height 22
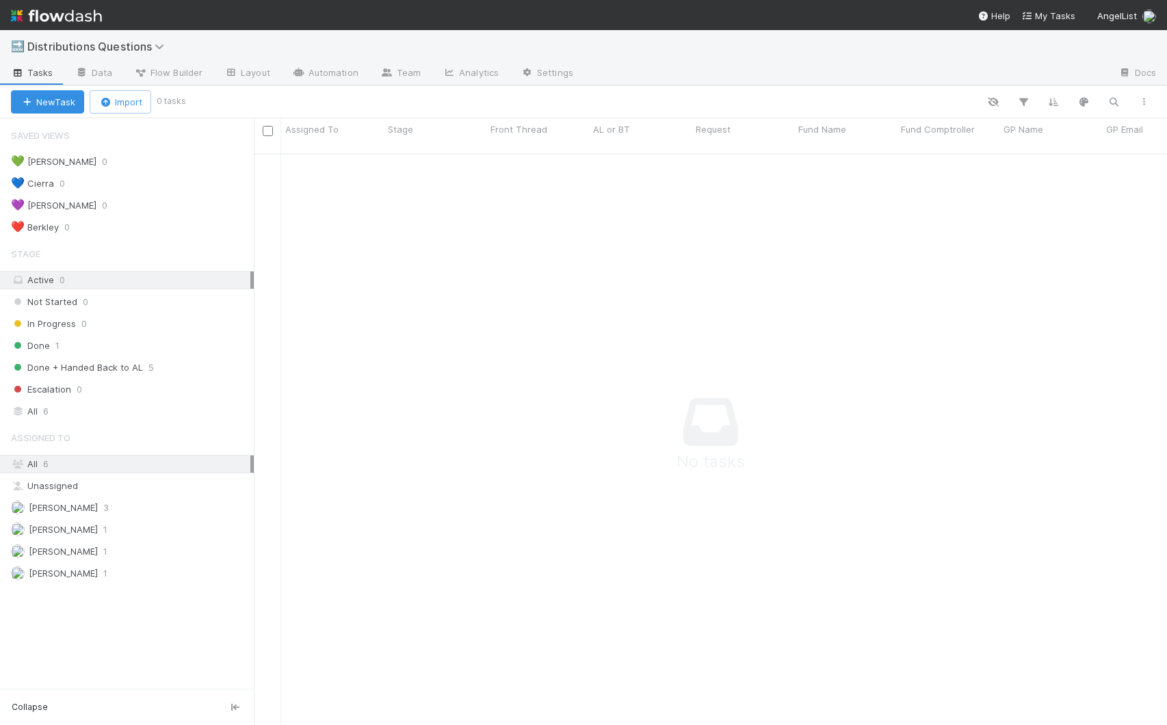
scroll to position [562, 903]
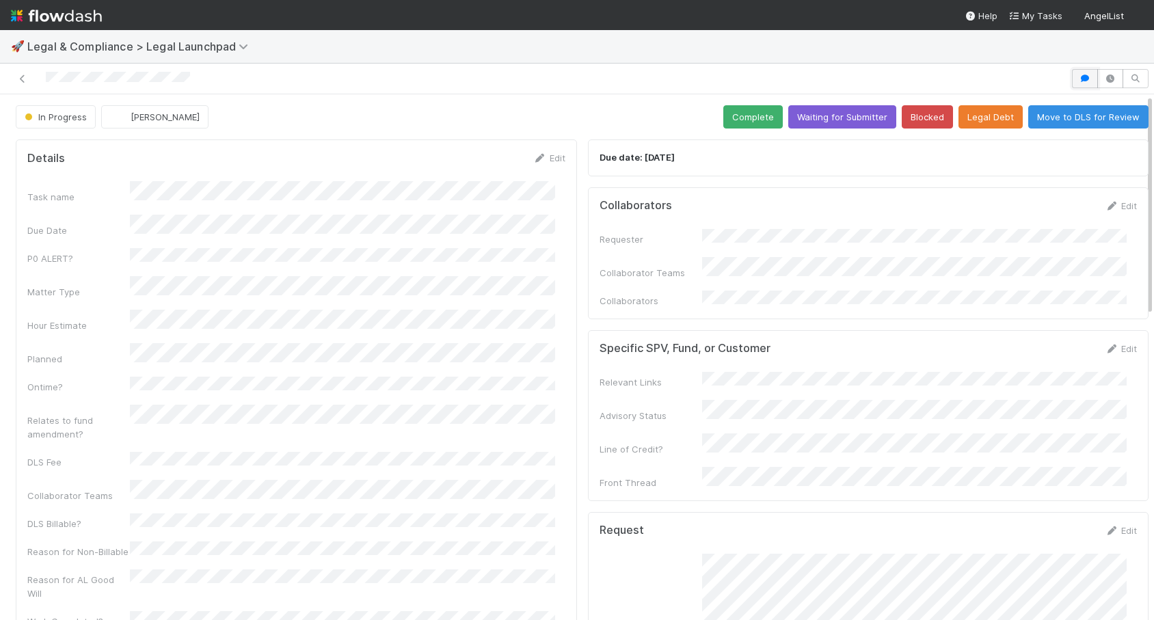
click at [1078, 75] on icon "button" at bounding box center [1085, 79] width 14 height 8
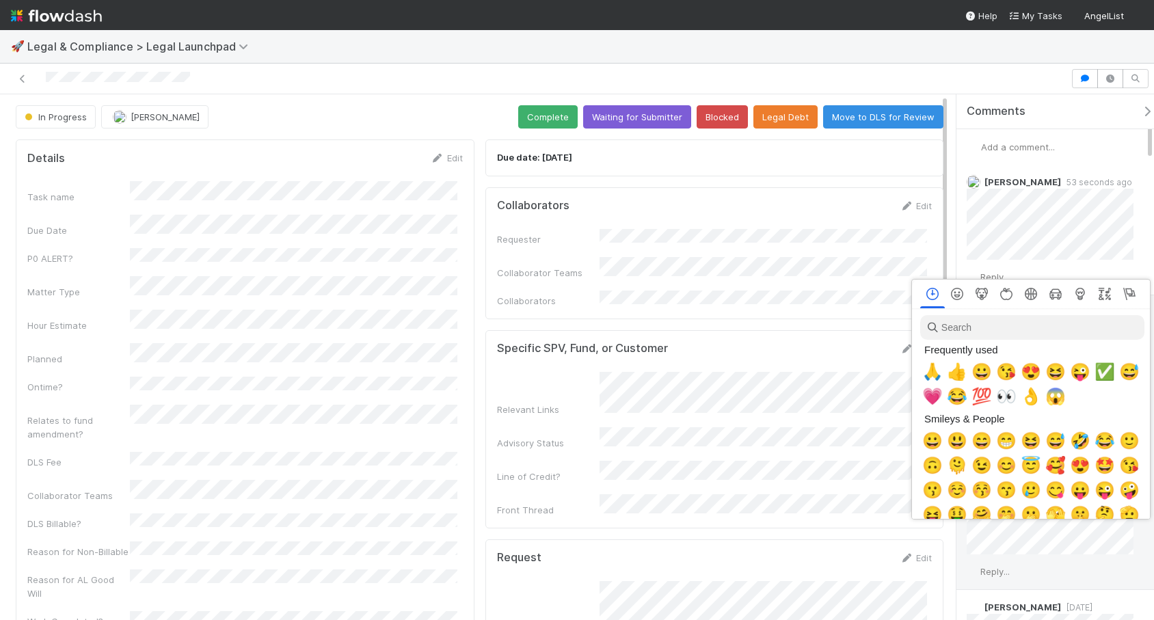
scroll to position [0, 5]
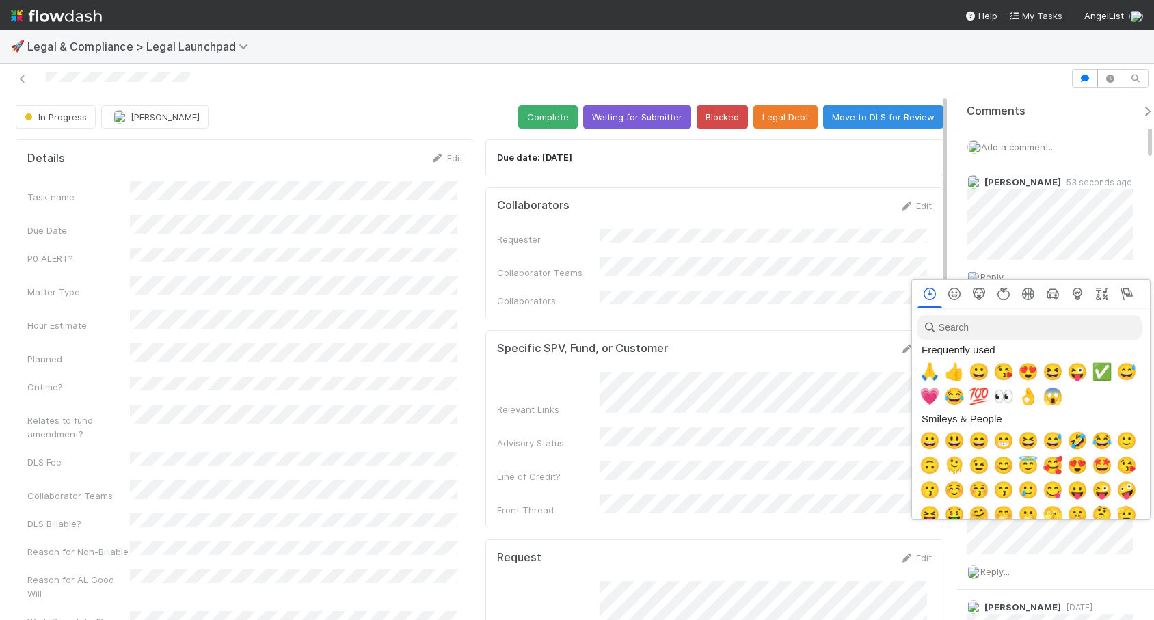
click at [842, 421] on div at bounding box center [577, 310] width 1154 height 620
